Goal: Consume media (video, audio): Consume media (video, audio)

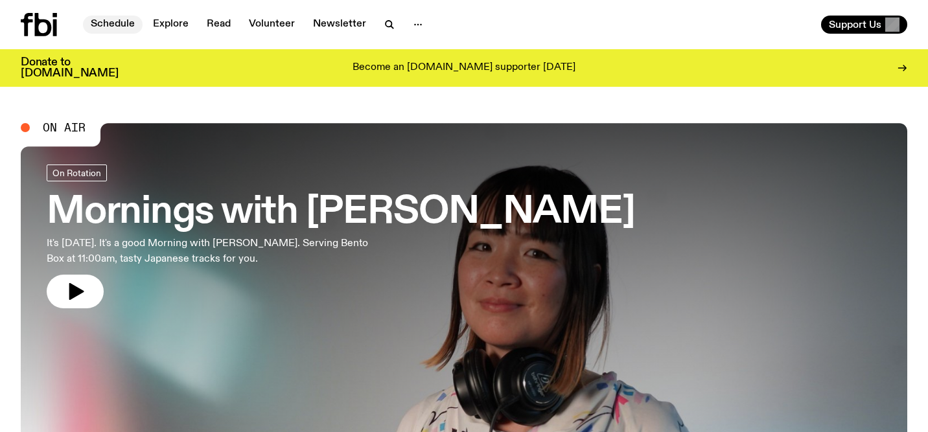
click at [117, 19] on link "Schedule" at bounding box center [113, 25] width 60 height 18
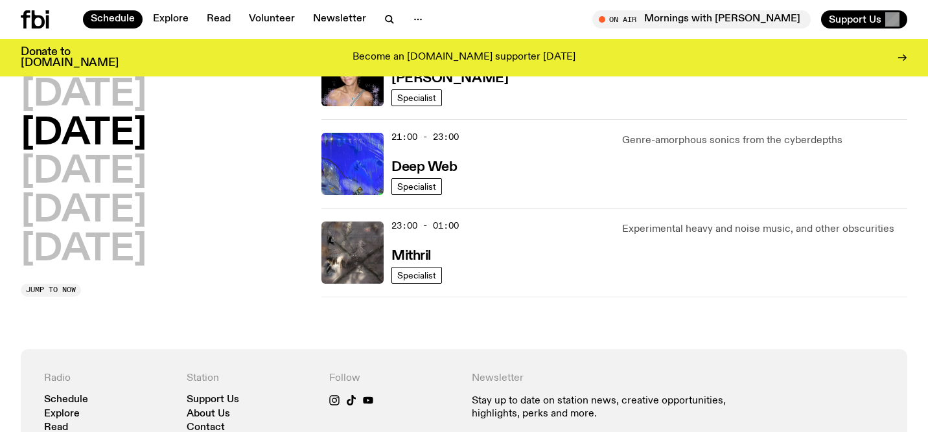
scroll to position [693, 0]
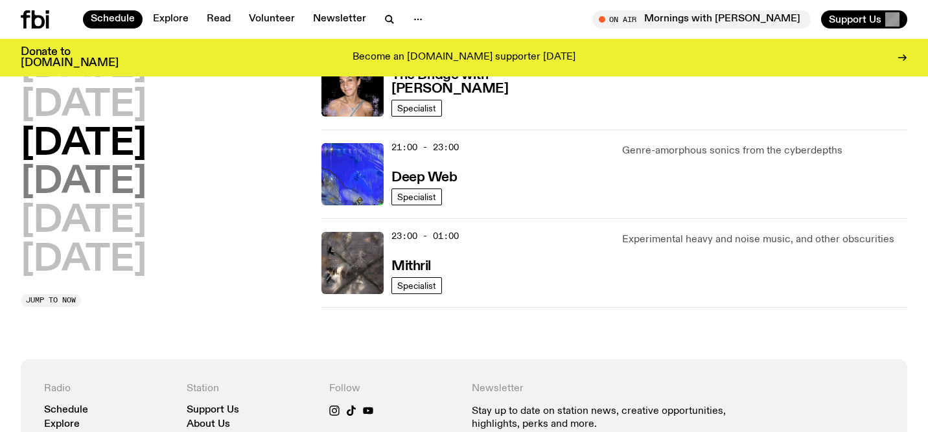
click at [99, 181] on h2 "[DATE]" at bounding box center [84, 183] width 126 height 36
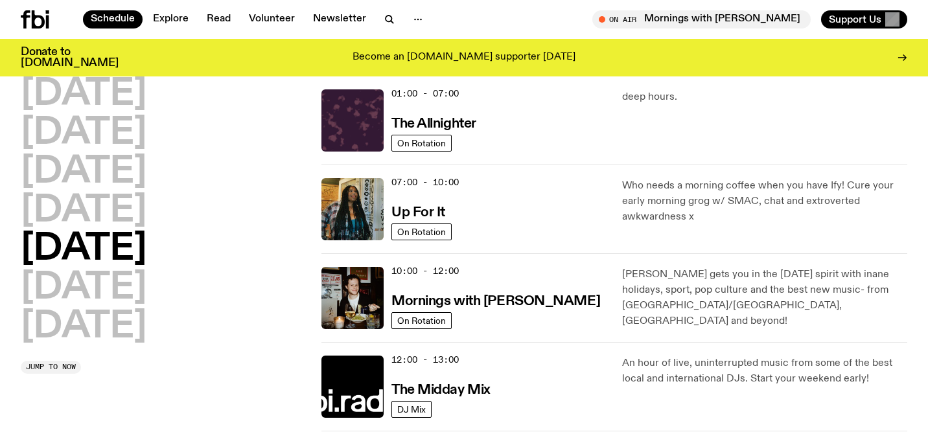
scroll to position [36, 0]
click at [301, 200] on div "[DATE] [DATE] [DATE] [DATE] [DATE] [DATE] [DATE]" at bounding box center [163, 210] width 285 height 269
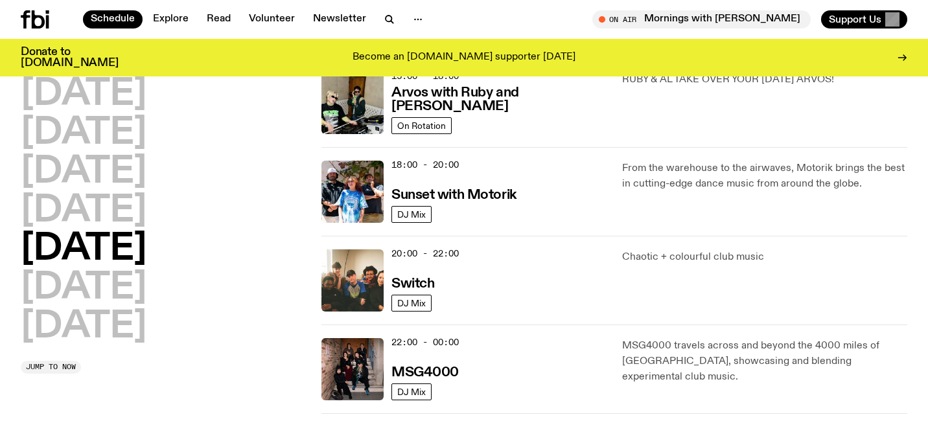
scroll to position [496, 0]
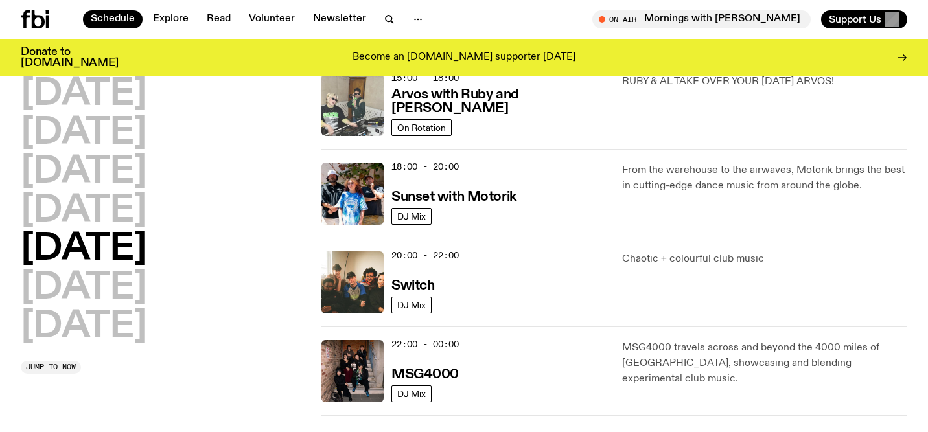
click at [354, 120] on img at bounding box center [352, 105] width 62 height 62
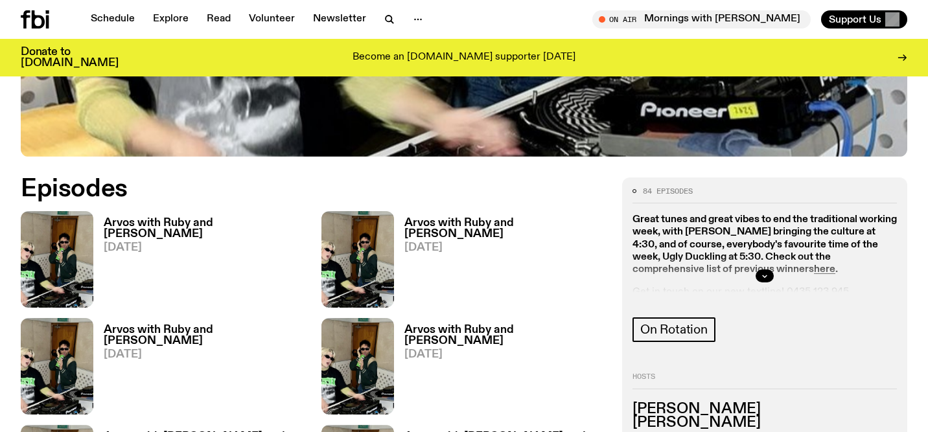
scroll to position [566, 0]
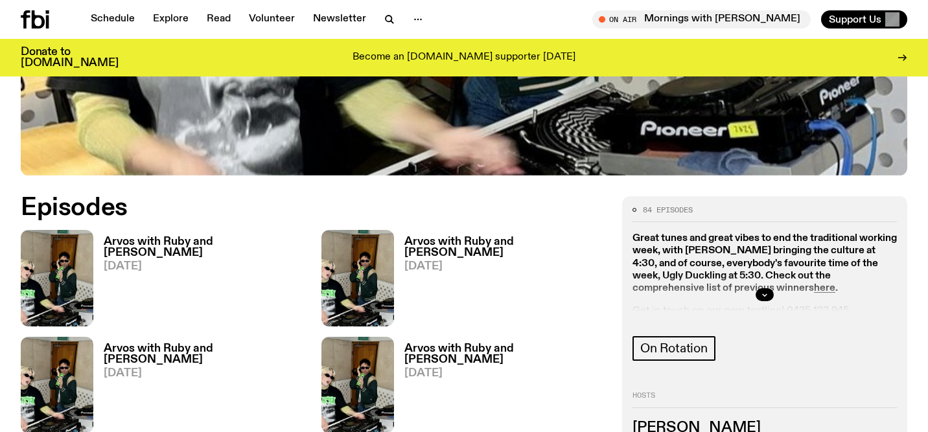
click at [172, 237] on h3 "Arvos with Ruby and [PERSON_NAME]" at bounding box center [205, 248] width 202 height 22
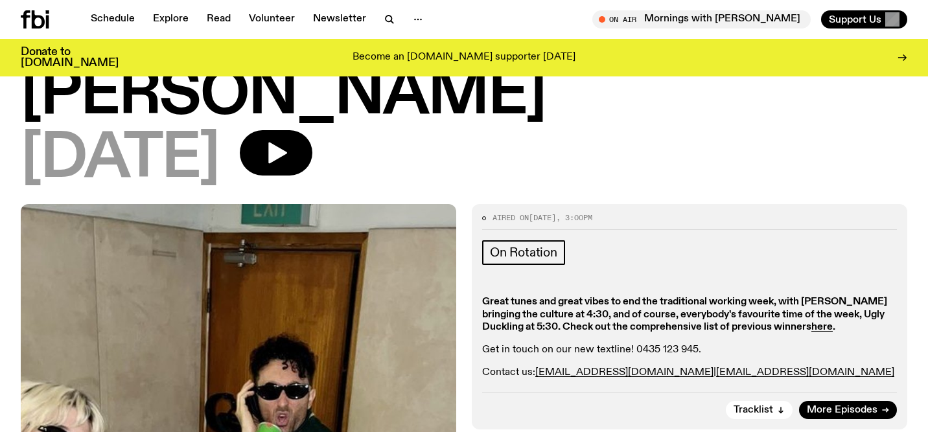
scroll to position [104, 0]
click at [287, 143] on icon "button" at bounding box center [277, 153] width 19 height 21
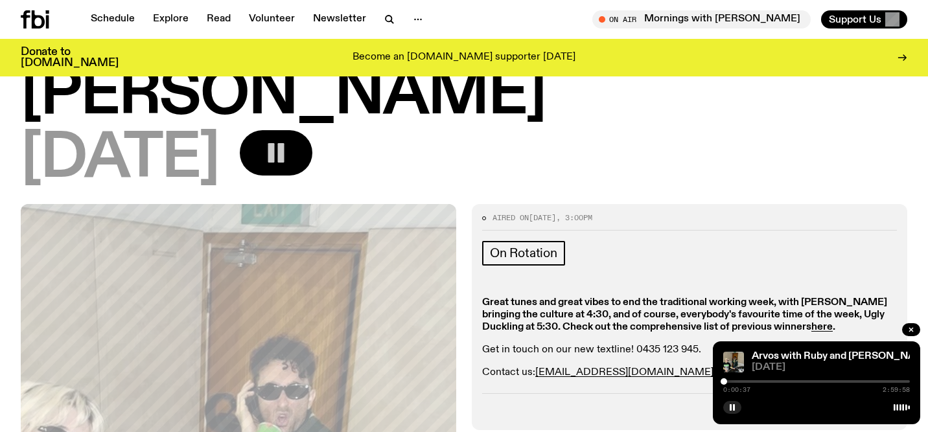
drag, startPoint x: 724, startPoint y: 378, endPoint x: 691, endPoint y: 378, distance: 32.4
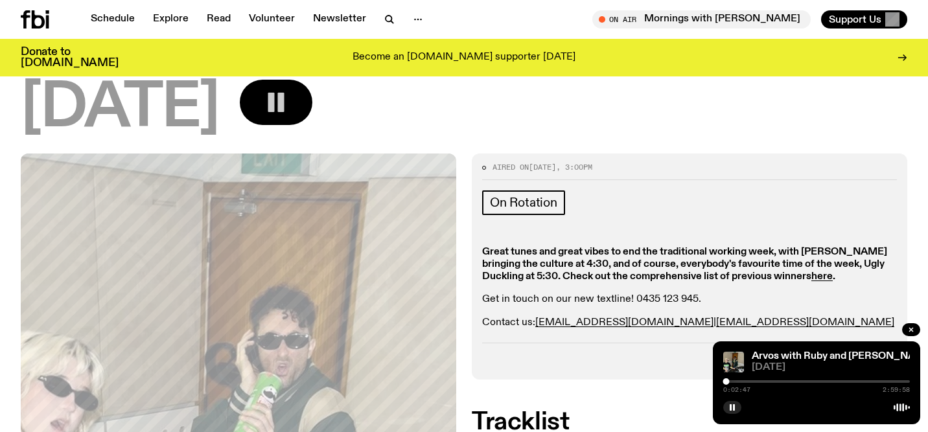
scroll to position [194, 0]
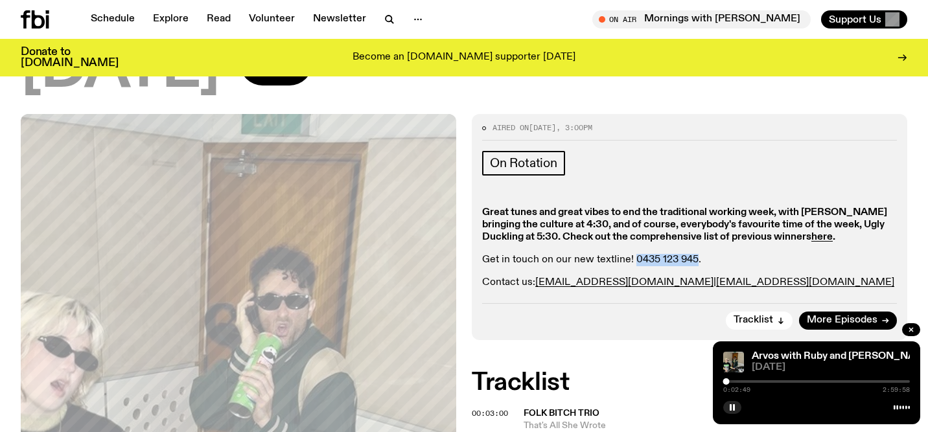
drag, startPoint x: 631, startPoint y: 201, endPoint x: 692, endPoint y: 201, distance: 60.9
click at [692, 254] on p "Get in touch on our new textline! 0435 123 945." at bounding box center [689, 260] width 415 height 12
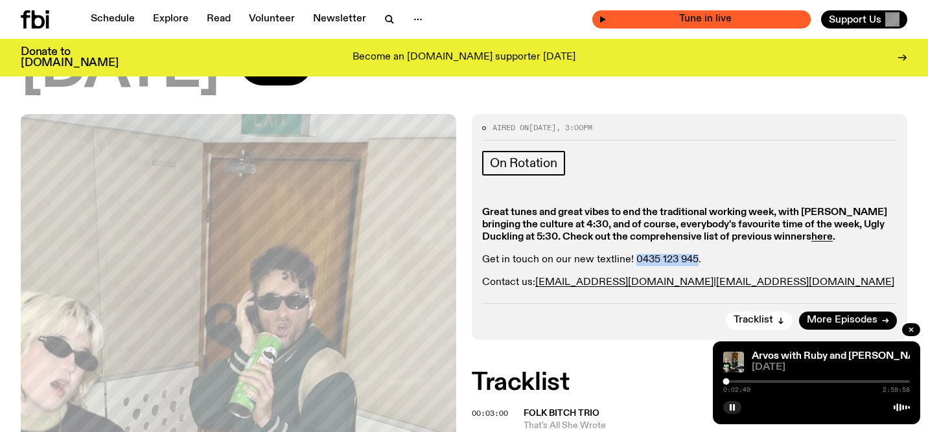
copy p "0435 123 945"
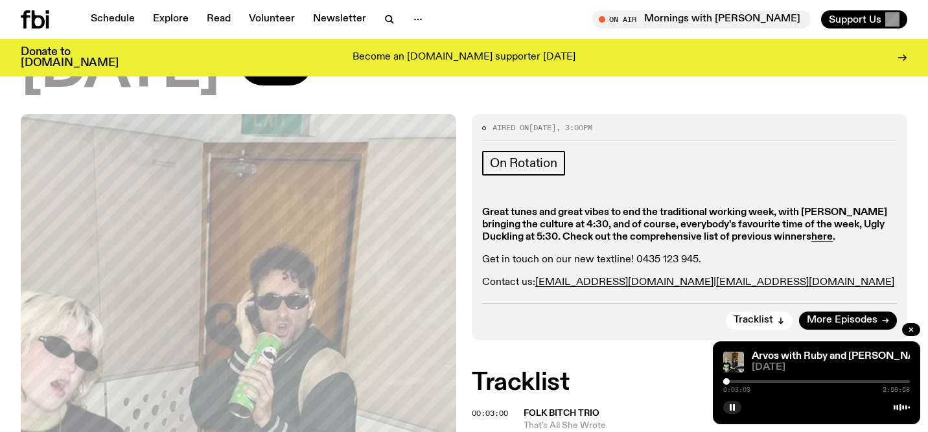
click at [717, 207] on strong "Great tunes and great vibes to end the traditional working week, with [PERSON_N…" at bounding box center [684, 224] width 405 height 35
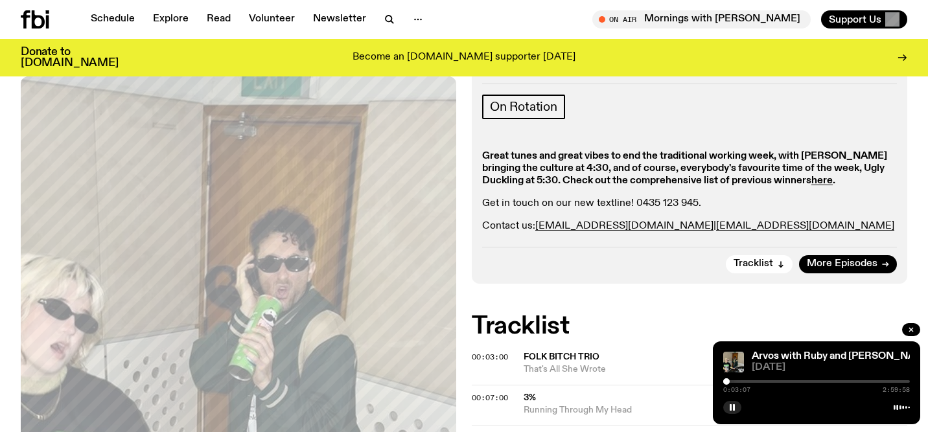
scroll to position [252, 0]
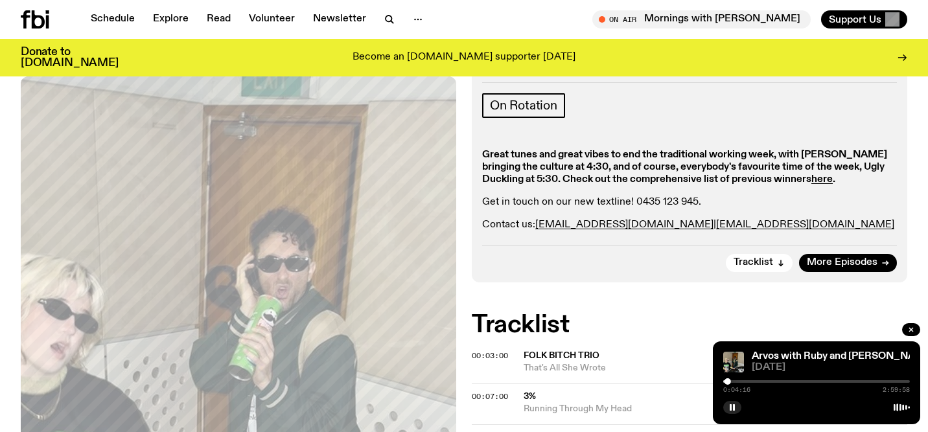
click at [772, 383] on div "0:04:16 2:59:58" at bounding box center [816, 386] width 187 height 16
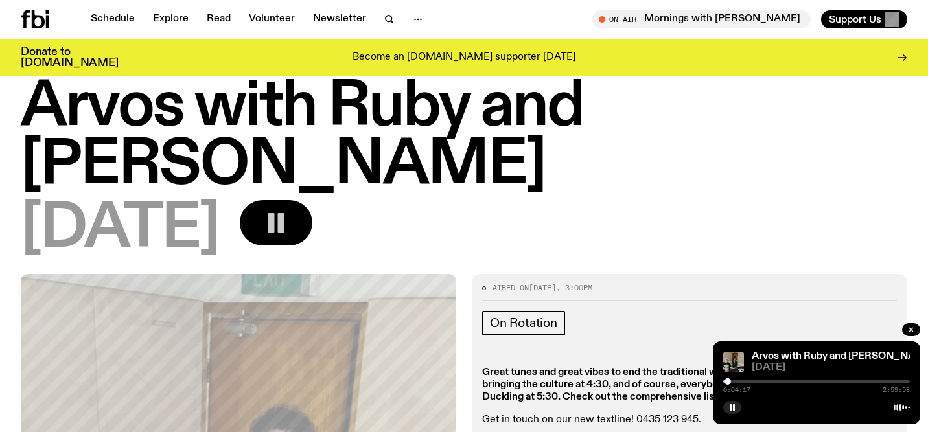
scroll to position [40, 0]
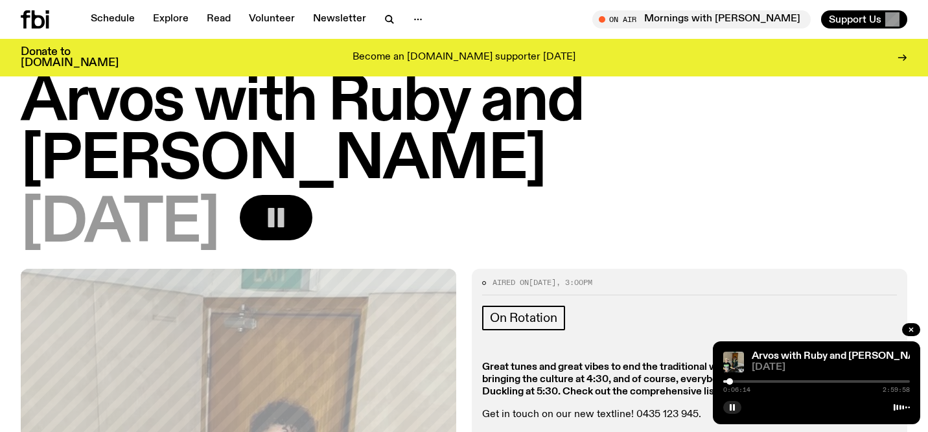
drag, startPoint x: 730, startPoint y: 379, endPoint x: 746, endPoint y: 379, distance: 16.2
click at [733, 379] on div at bounding box center [729, 381] width 6 height 6
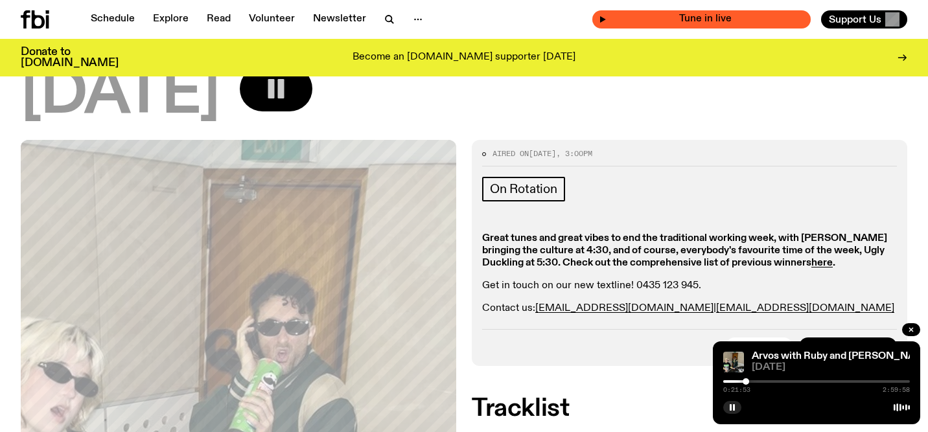
scroll to position [178, 0]
